Goal: Task Accomplishment & Management: Manage account settings

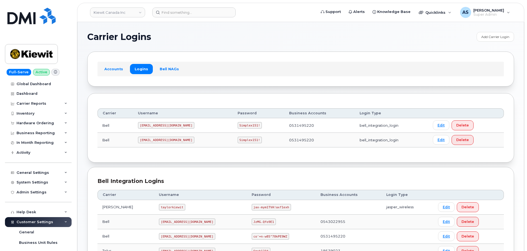
click at [238, 124] on code "Simplex151!" at bounding box center [250, 125] width 25 height 7
copy code "Simplex151!"
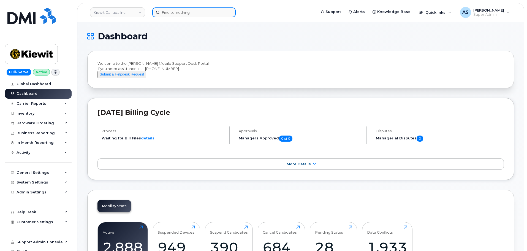
click at [184, 13] on input at bounding box center [193, 12] width 83 height 10
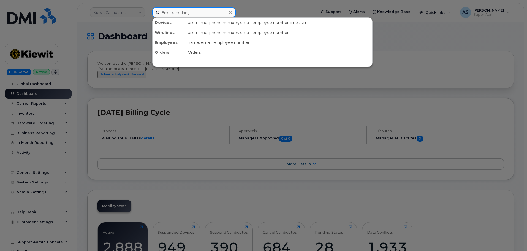
click at [183, 8] on input at bounding box center [193, 12] width 83 height 10
paste input "6133231983"
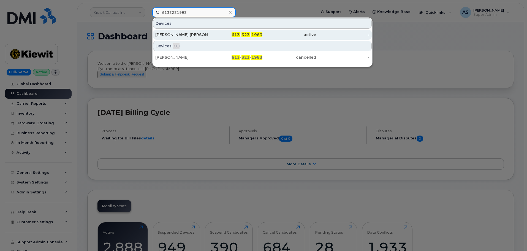
type input "6133231983"
click at [205, 35] on div "Kevin Arsenault Richard" at bounding box center [182, 35] width 54 height 6
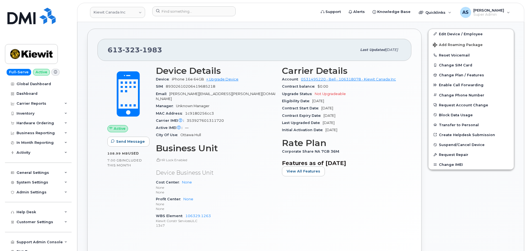
scroll to position [151, 0]
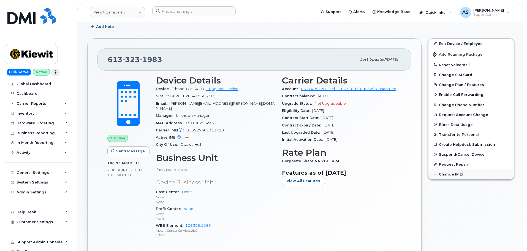
click at [456, 177] on button "Change IMEI" at bounding box center [471, 174] width 85 height 10
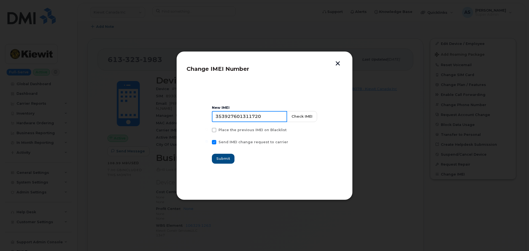
click at [268, 117] on input "353927601311720" at bounding box center [249, 116] width 75 height 11
click at [307, 118] on button "Check IMEI" at bounding box center [301, 116] width 30 height 11
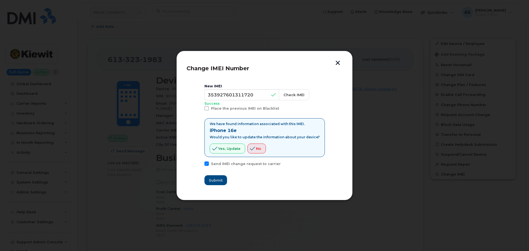
click at [334, 64] on button "button" at bounding box center [338, 64] width 8 height 6
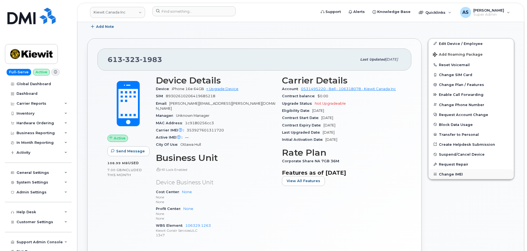
click at [461, 176] on button "Change IMEI" at bounding box center [471, 174] width 85 height 10
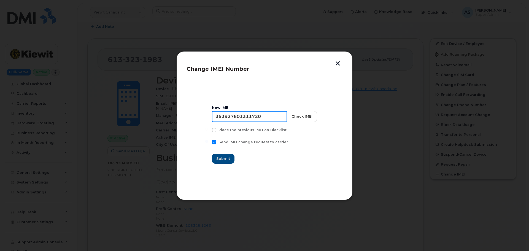
drag, startPoint x: 274, startPoint y: 117, endPoint x: 107, endPoint y: 125, distance: 167.1
click at [107, 125] on div "Change IMEI Number New IMEI 353927601311720 Check IMEI Place the previous IMEI …" at bounding box center [264, 125] width 529 height 251
paste input "44834"
type input "353927601448340"
drag, startPoint x: 304, startPoint y: 116, endPoint x: 303, endPoint y: 120, distance: 3.2
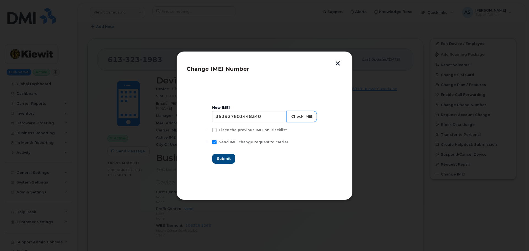
click at [304, 117] on button "Check IMEI" at bounding box center [301, 116] width 30 height 11
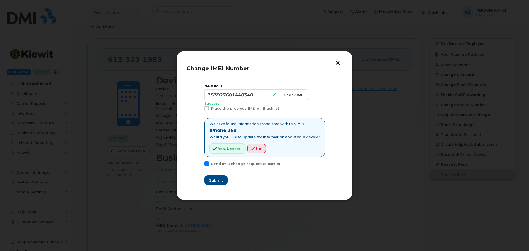
click at [233, 149] on span "Yes, update" at bounding box center [229, 148] width 22 height 5
click at [223, 179] on span "Submit" at bounding box center [216, 180] width 14 height 5
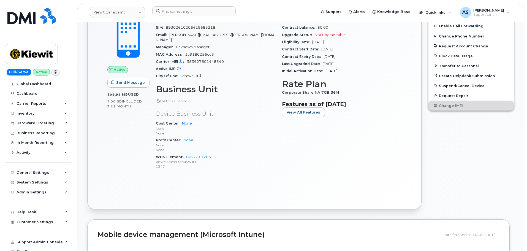
scroll to position [220, 0]
click at [335, 174] on div "Active Send Message 108.99 MB  used 7.00 GB  included this month Device Details…" at bounding box center [254, 99] width 314 height 197
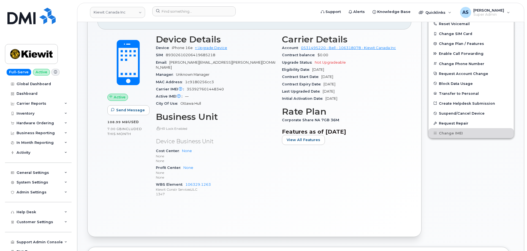
scroll to position [193, 0]
click at [345, 185] on div "Carrier Details Account 0531495220 - Bell - 106318078 - Kiewit Canada Inc Contr…" at bounding box center [342, 118] width 126 height 174
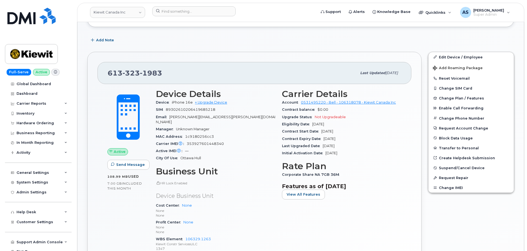
scroll to position [145, 0]
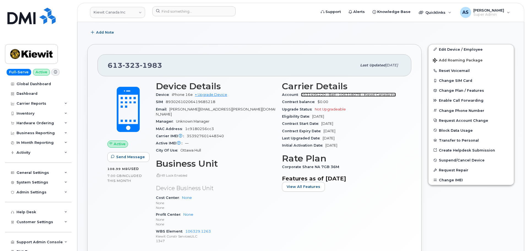
click at [361, 96] on link "0531495220 - Bell - 106318078 - Kiewit Canada Inc" at bounding box center [348, 95] width 95 height 4
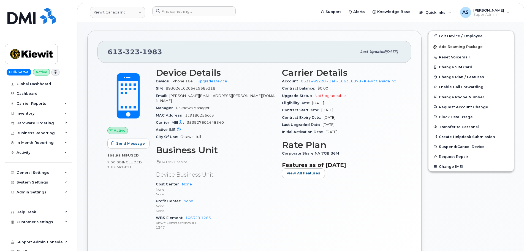
scroll to position [145, 0]
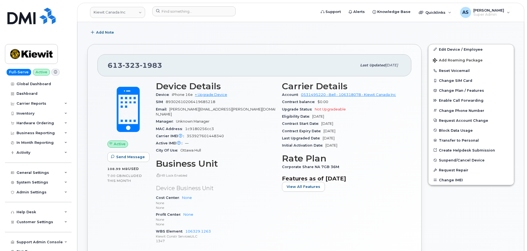
click at [432, 213] on div "Edit Device / Employee Add Roaming Package Reset Voicemail Change SIM Card Chan…" at bounding box center [471, 164] width 93 height 246
